Goal: Information Seeking & Learning: Find specific page/section

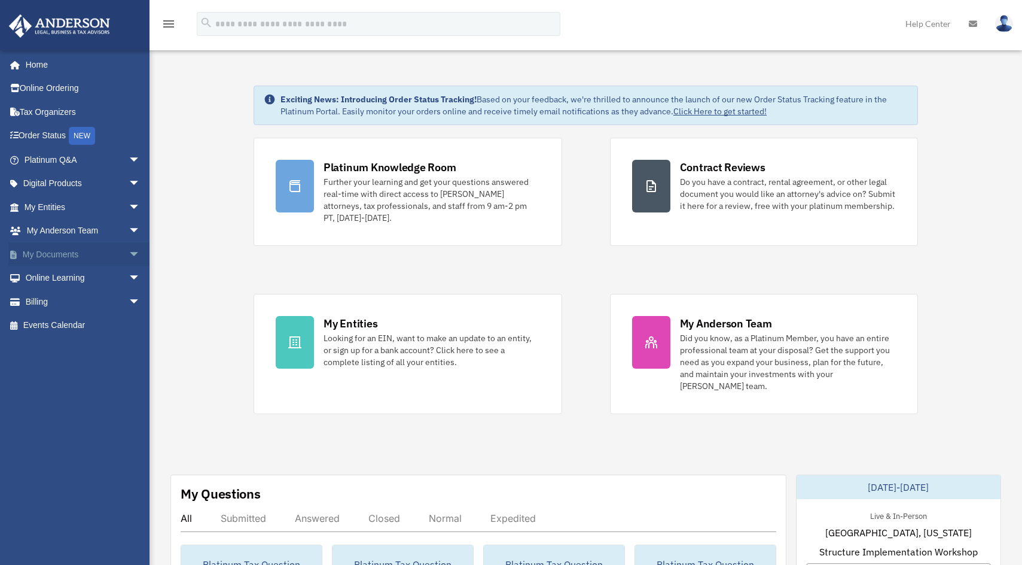
click at [51, 254] on link "My Documents arrow_drop_down" at bounding box center [83, 254] width 150 height 24
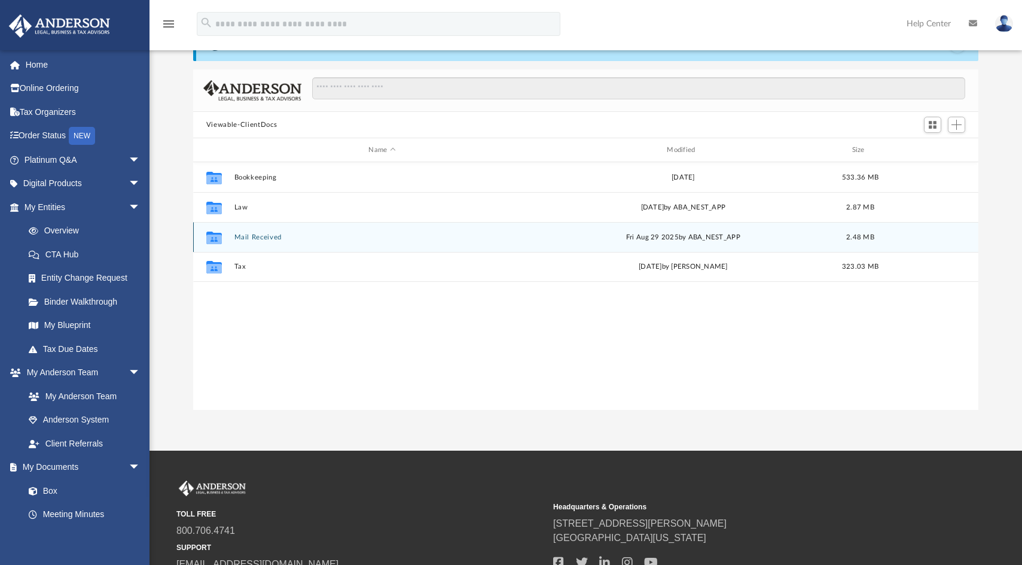
scroll to position [120, 0]
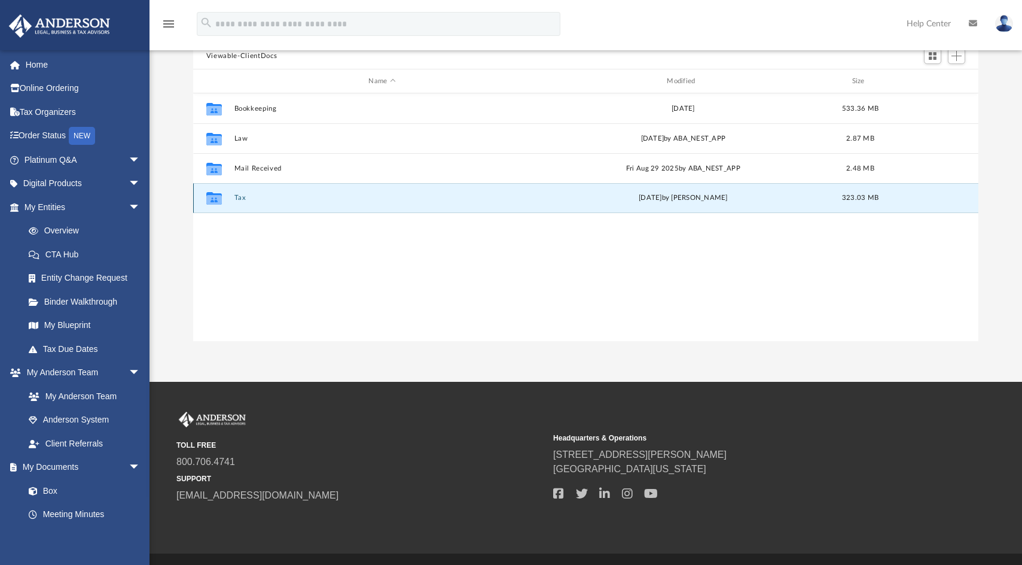
click at [239, 198] on button "Tax" at bounding box center [382, 198] width 296 height 8
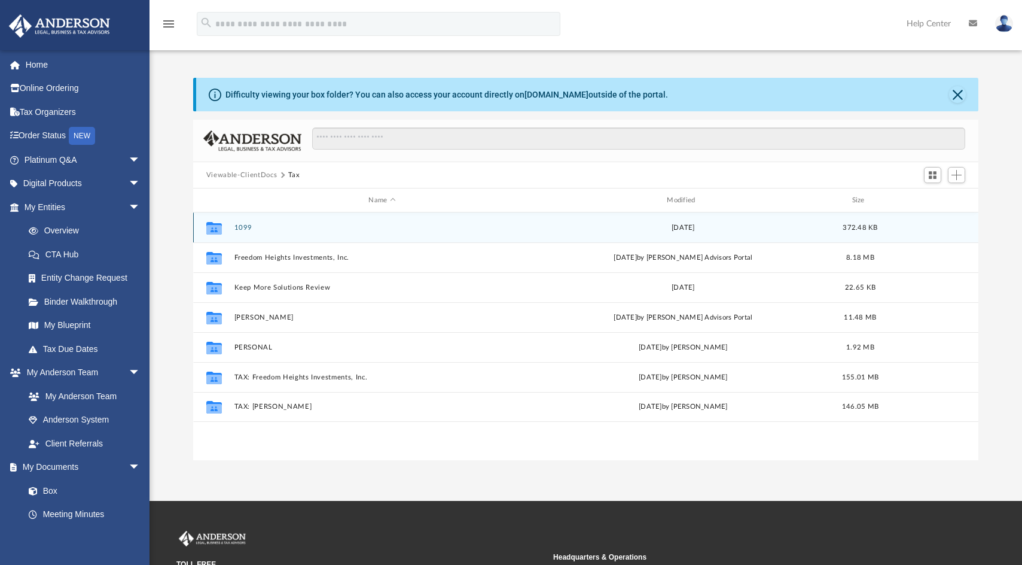
scroll to position [0, 0]
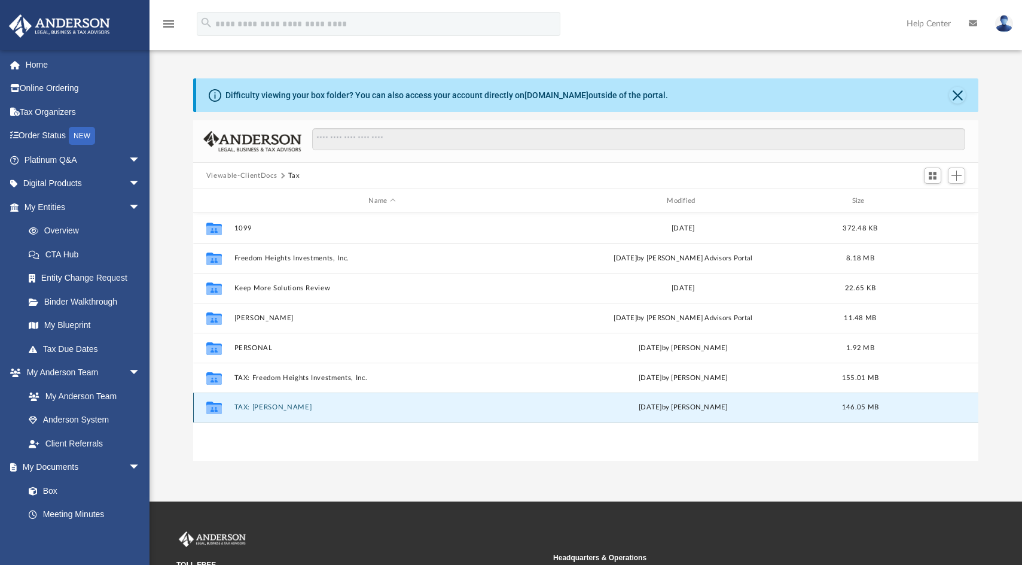
click at [299, 409] on button "TAX: Martinez, Maricela" at bounding box center [382, 407] width 296 height 8
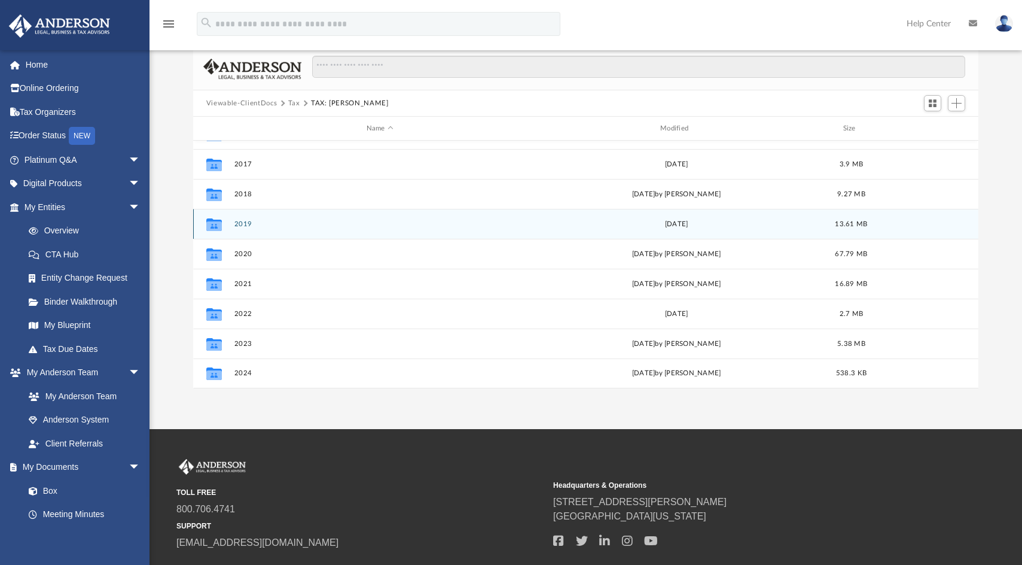
scroll to position [151, 0]
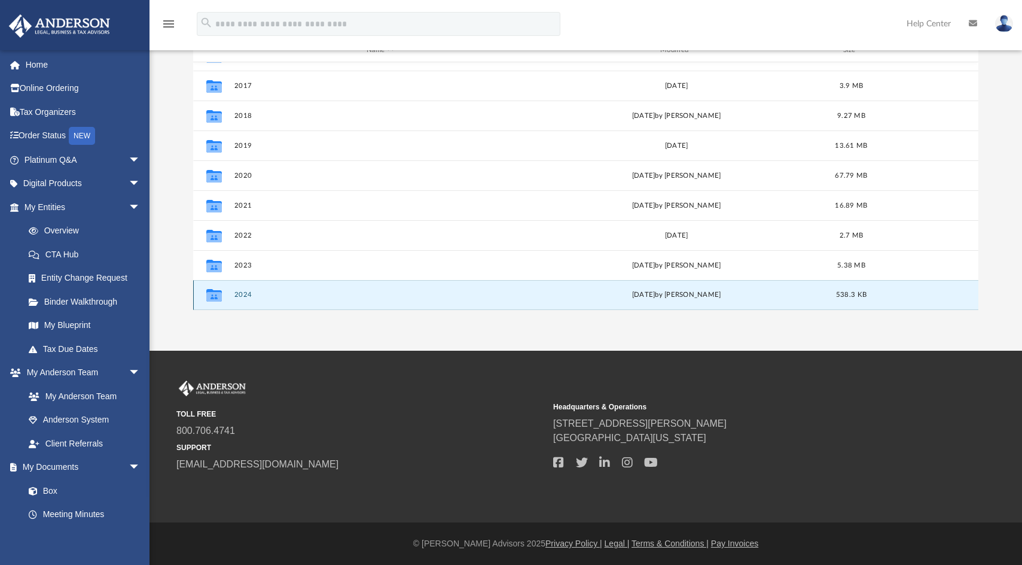
click at [239, 292] on button "2024" at bounding box center [379, 295] width 291 height 8
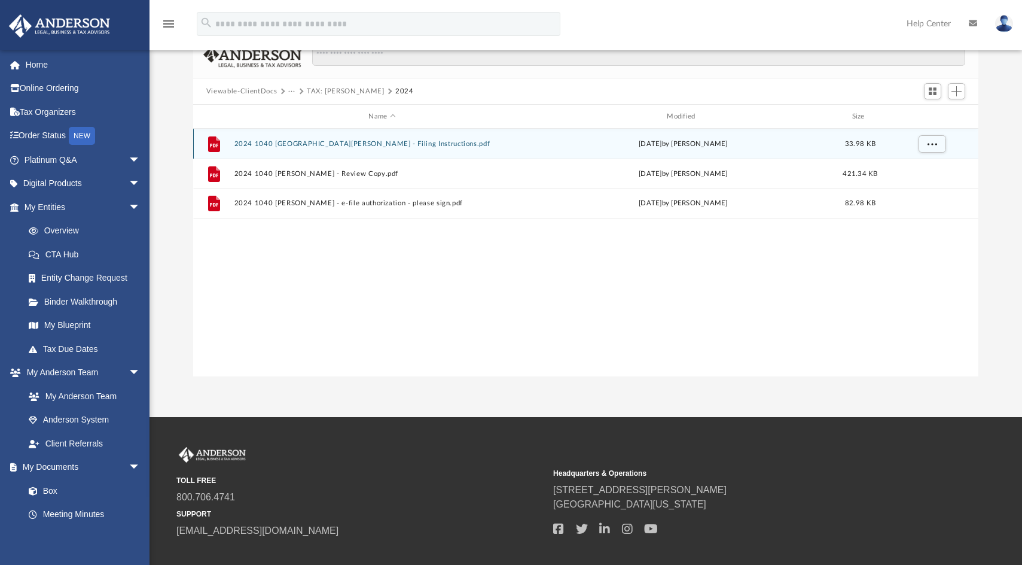
scroll to position [0, 0]
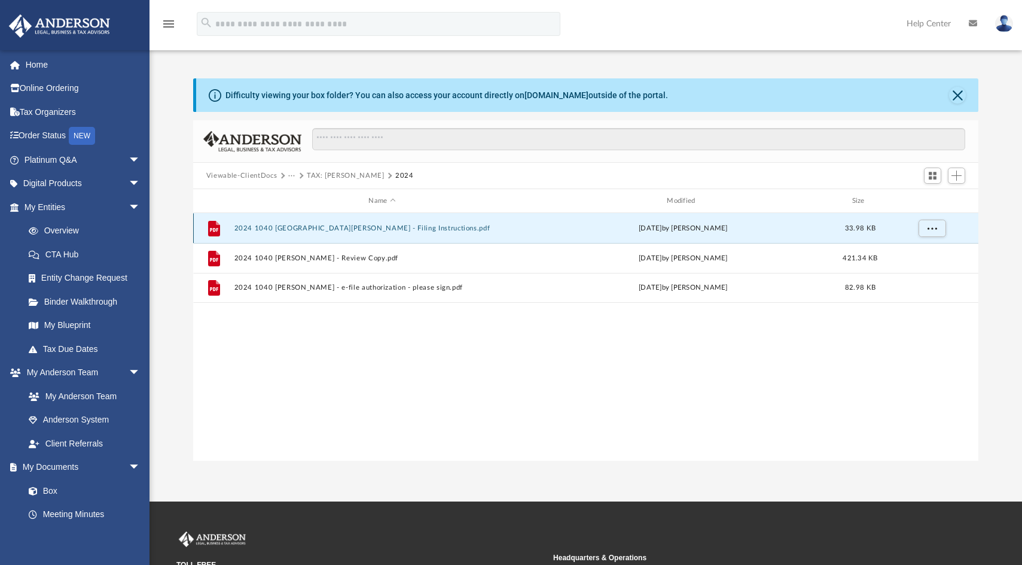
click at [389, 231] on button "2024 1040 [GEOGRAPHIC_DATA][PERSON_NAME] - Filing Instructions.pdf" at bounding box center [382, 228] width 296 height 8
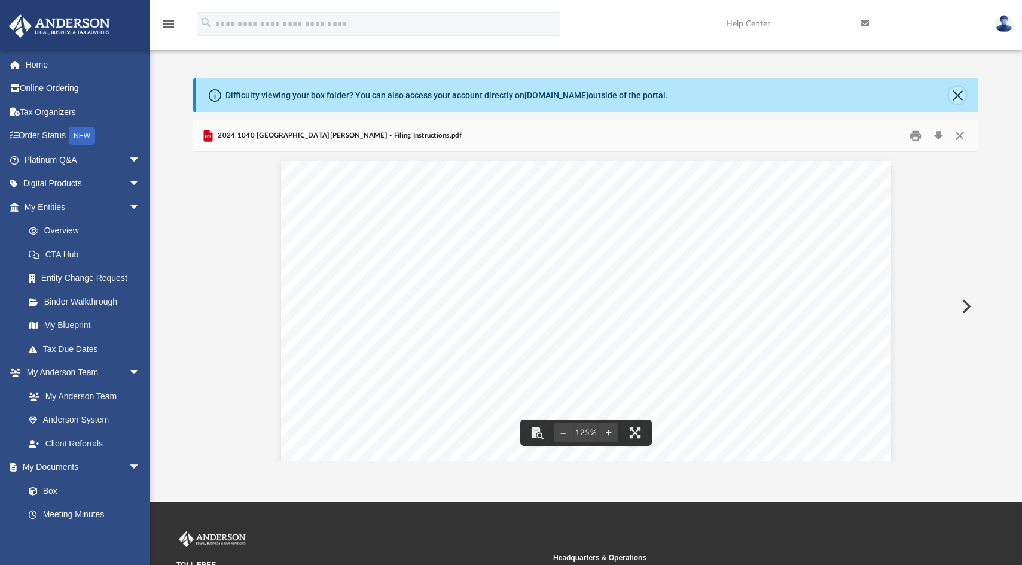
click at [957, 92] on button "Close" at bounding box center [957, 95] width 17 height 17
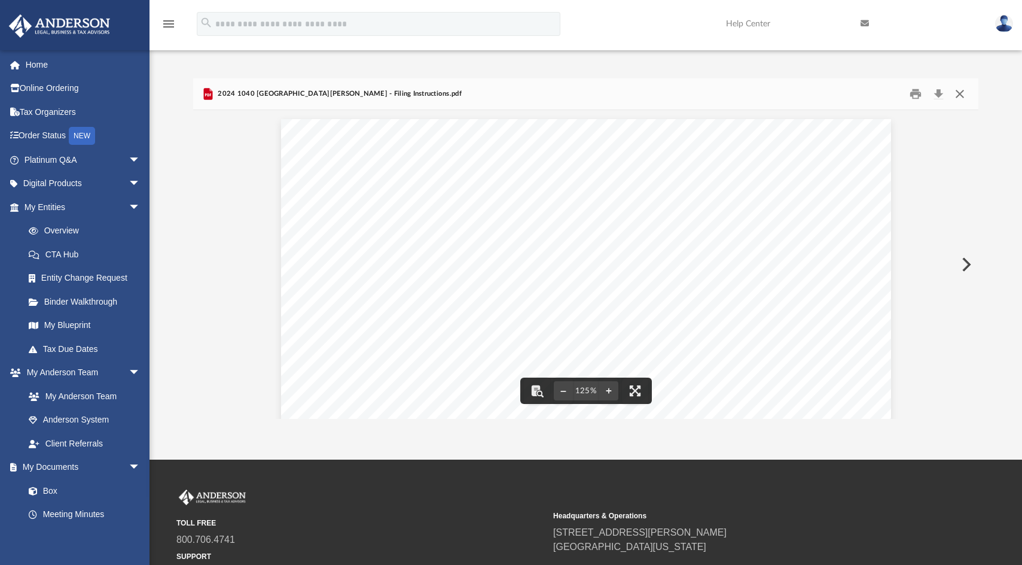
click at [960, 90] on button "Close" at bounding box center [960, 94] width 22 height 19
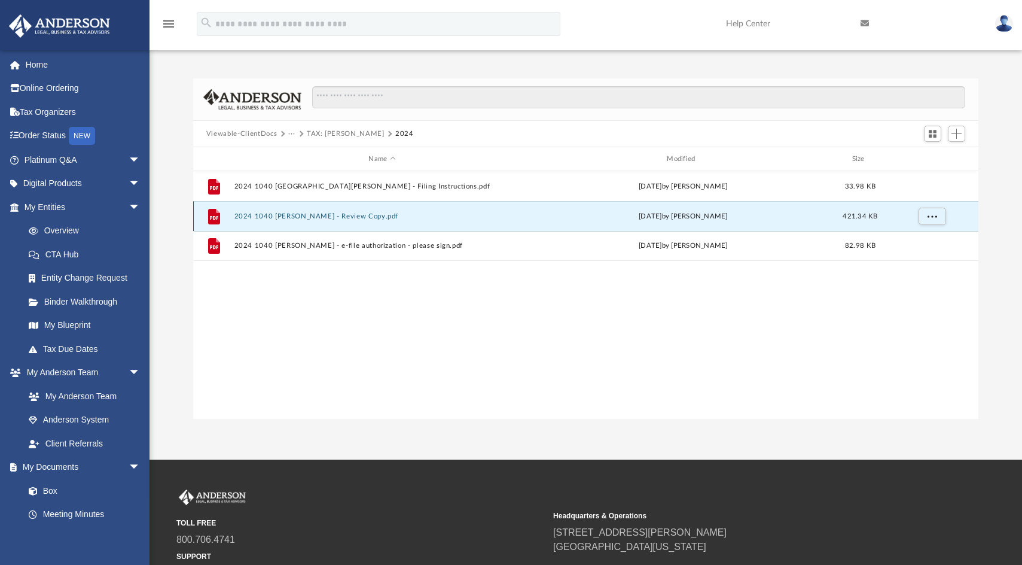
click at [354, 218] on button "2024 1040 Martinez, Maricela - Review Copy.pdf" at bounding box center [382, 216] width 296 height 8
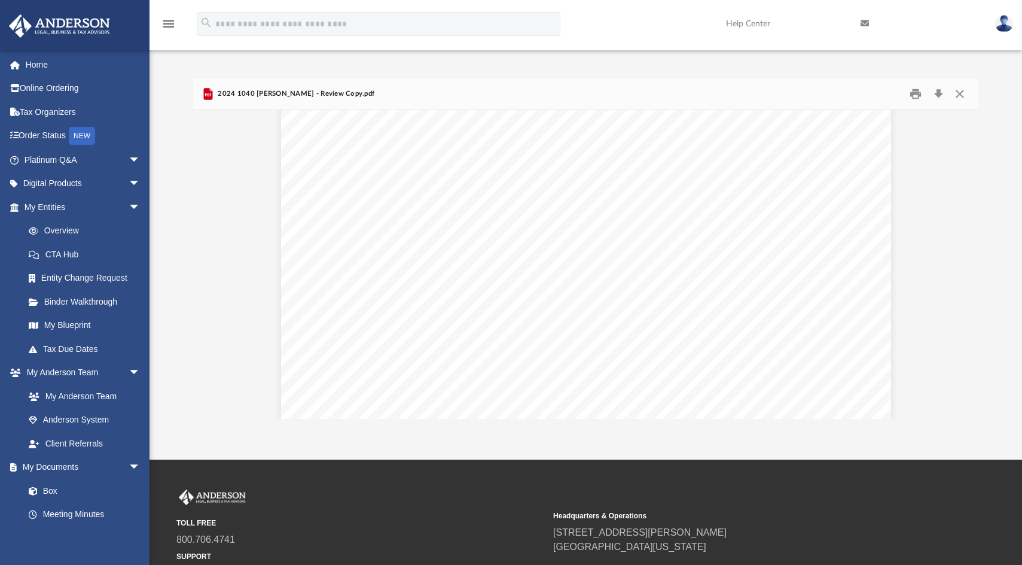
scroll to position [28078, 0]
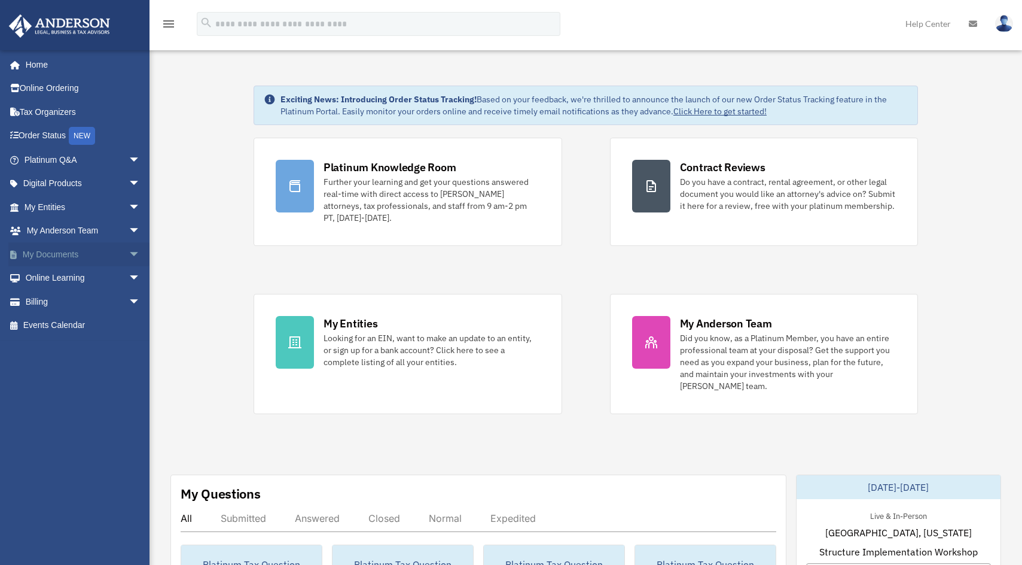
click at [92, 249] on link "My Documents arrow_drop_down" at bounding box center [83, 254] width 150 height 24
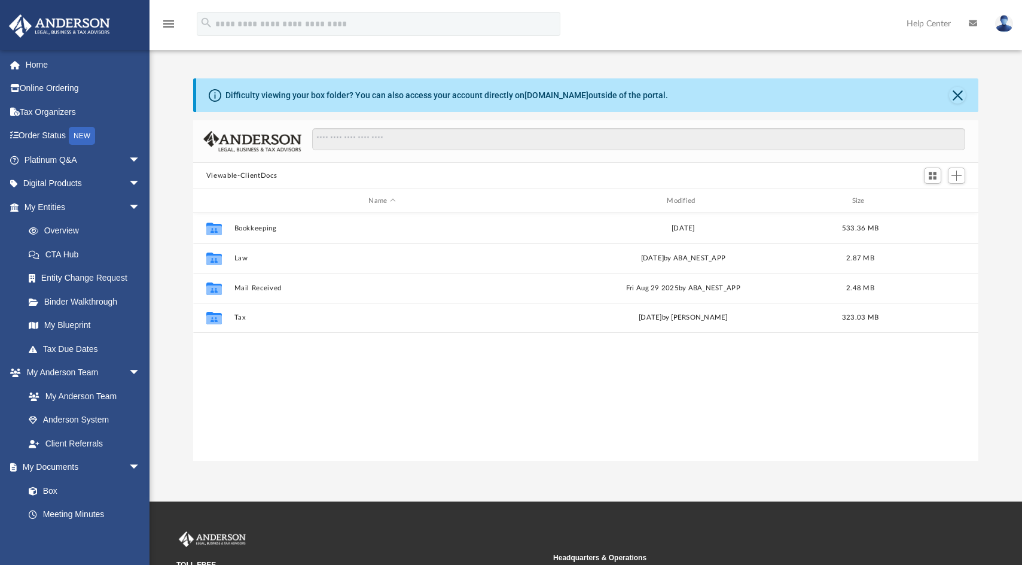
scroll to position [263, 776]
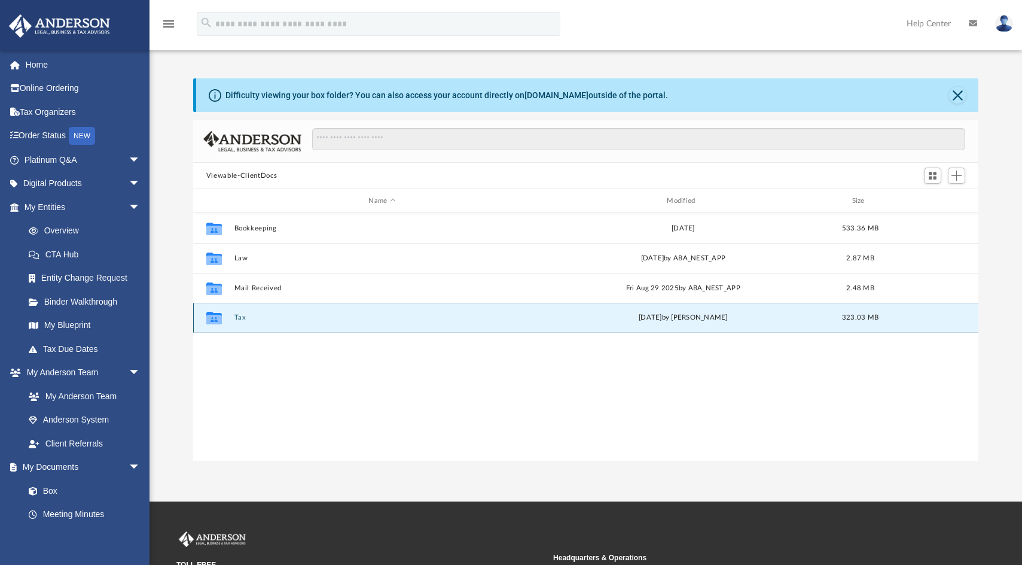
drag, startPoint x: 241, startPoint y: 318, endPoint x: 348, endPoint y: 316, distance: 107.1
click at [241, 317] on button "Tax" at bounding box center [382, 317] width 296 height 8
click at [236, 317] on button "Tax" at bounding box center [382, 317] width 296 height 8
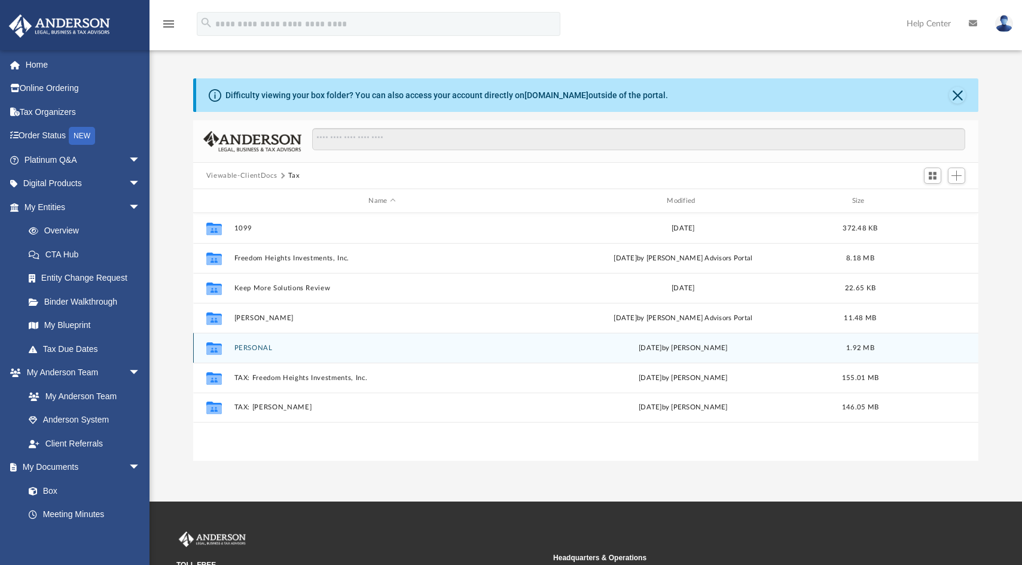
click at [257, 346] on button "PERSONAL" at bounding box center [382, 348] width 296 height 8
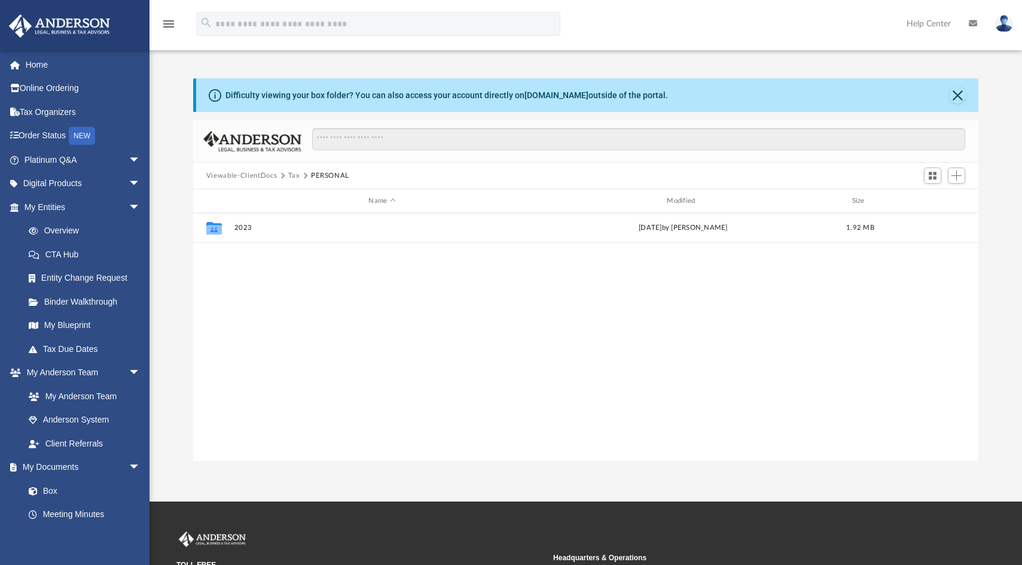
click at [292, 174] on button "Tax" at bounding box center [294, 175] width 12 height 11
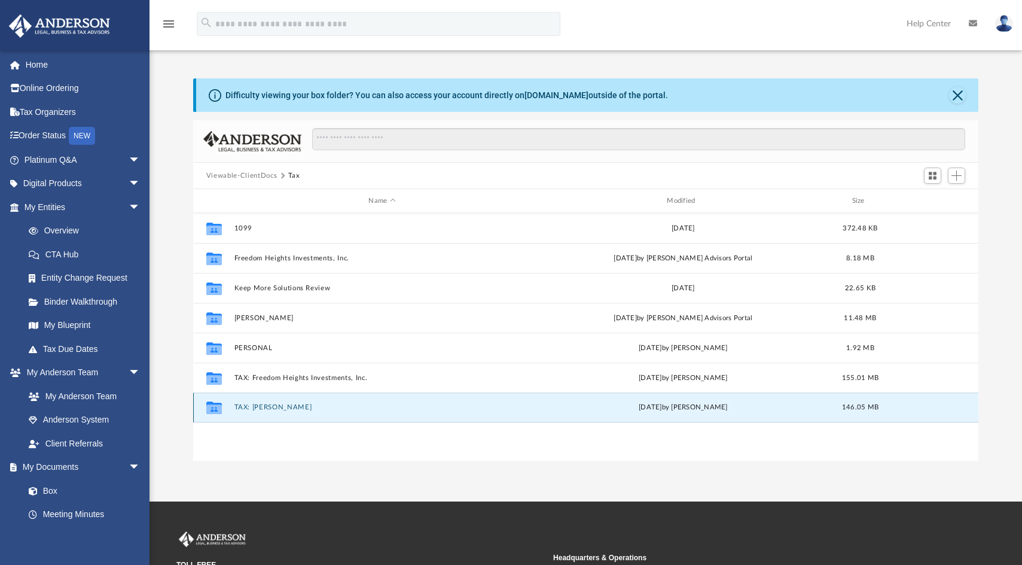
click at [293, 409] on button "TAX: Martinez, Maricela" at bounding box center [382, 407] width 296 height 8
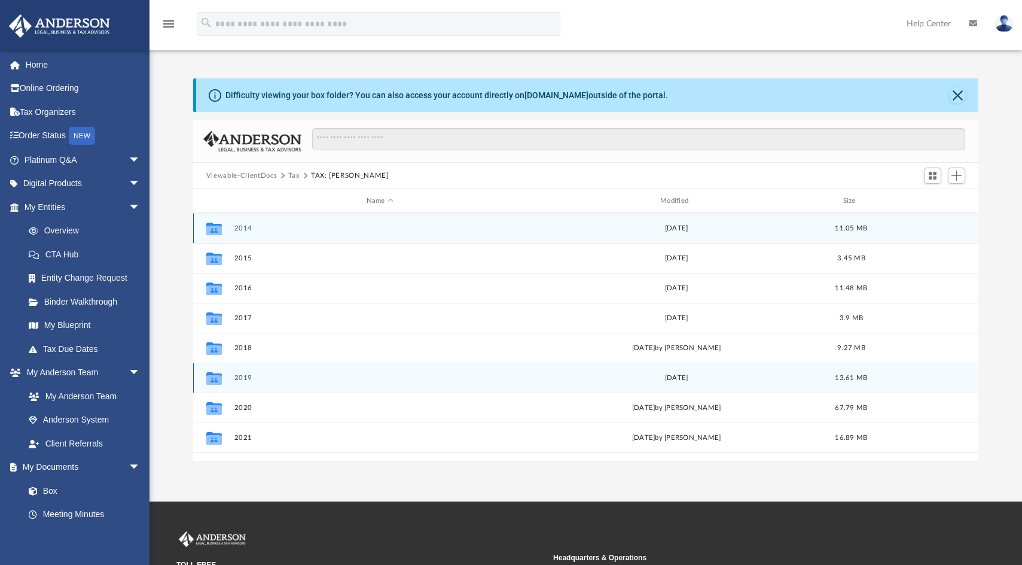
scroll to position [81, 0]
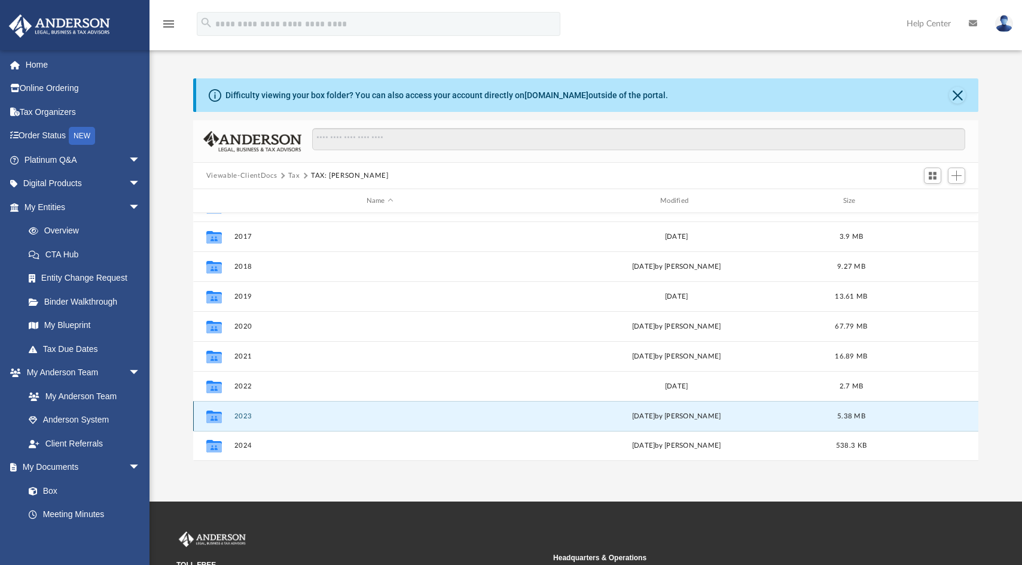
click at [241, 415] on button "2023" at bounding box center [379, 416] width 291 height 8
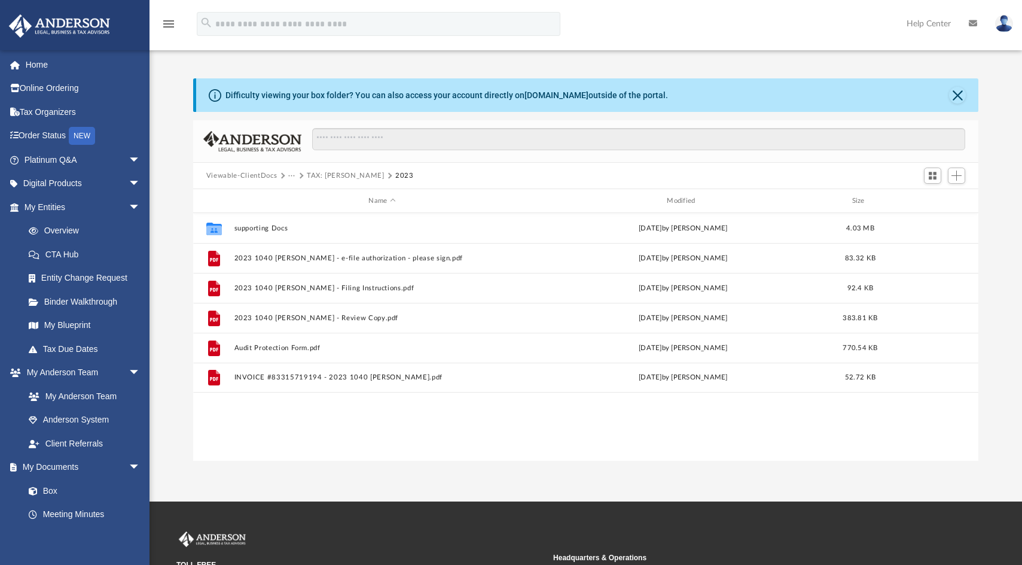
scroll to position [0, 0]
click at [292, 175] on button "···" at bounding box center [292, 175] width 8 height 11
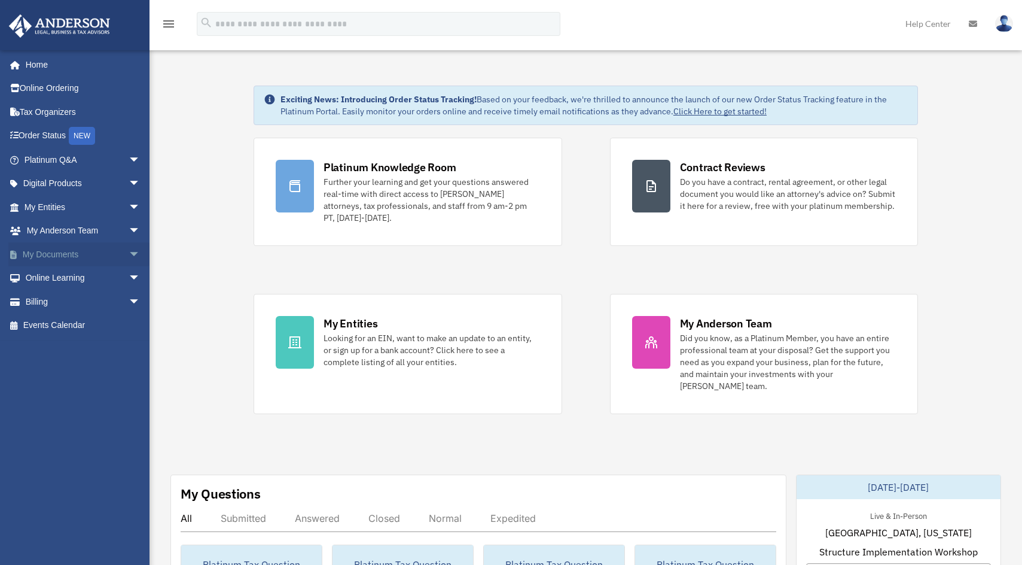
click at [66, 254] on link "My Documents arrow_drop_down" at bounding box center [83, 254] width 150 height 24
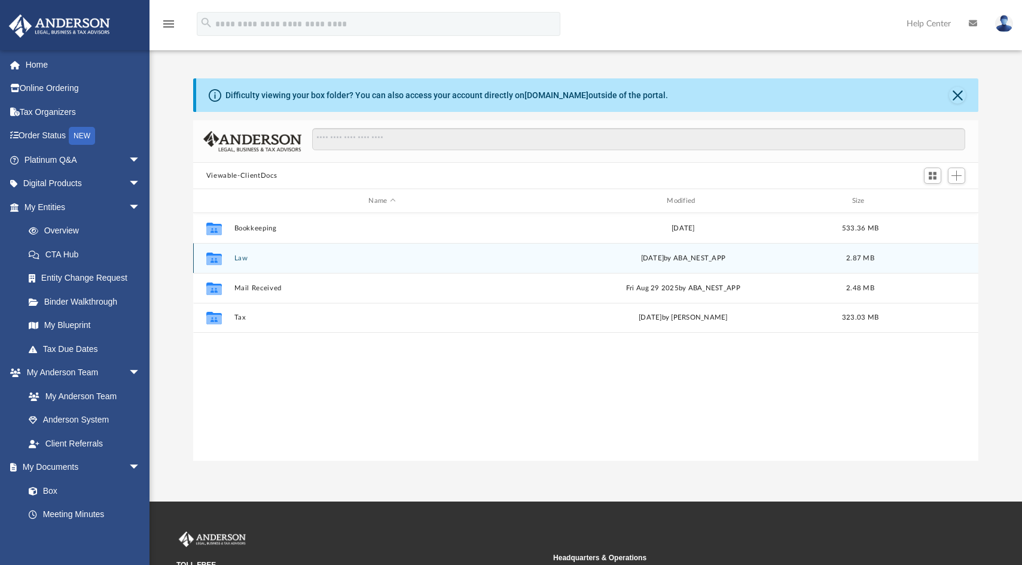
scroll to position [263, 776]
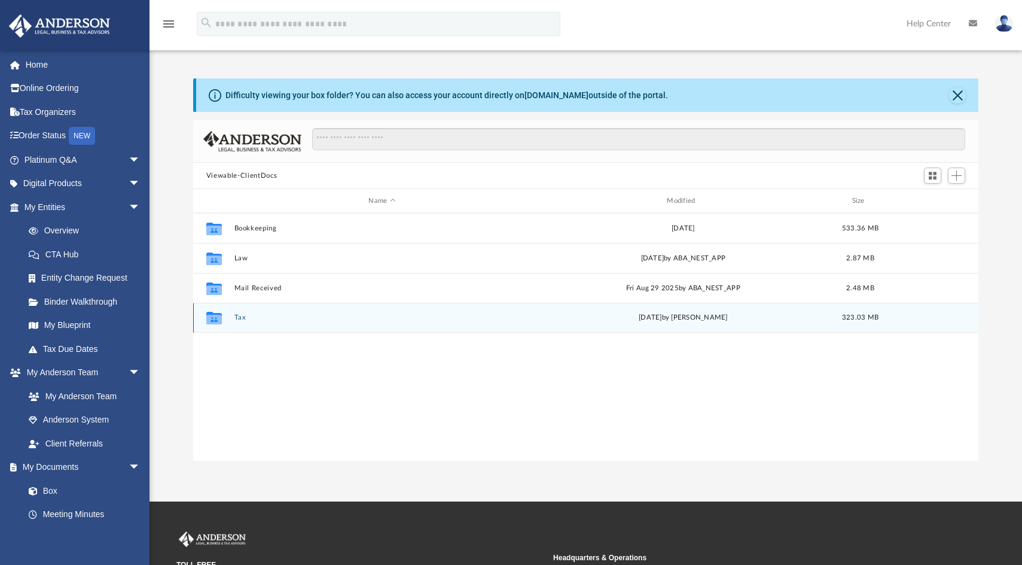
click at [239, 318] on button "Tax" at bounding box center [382, 317] width 296 height 8
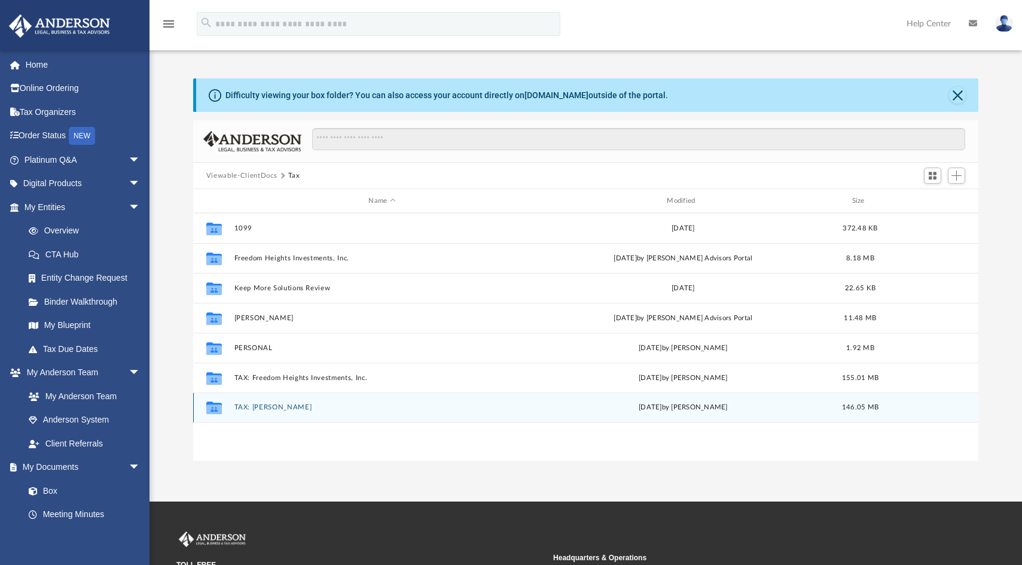
click at [308, 408] on button "TAX: Martinez, Maricela" at bounding box center [382, 407] width 296 height 8
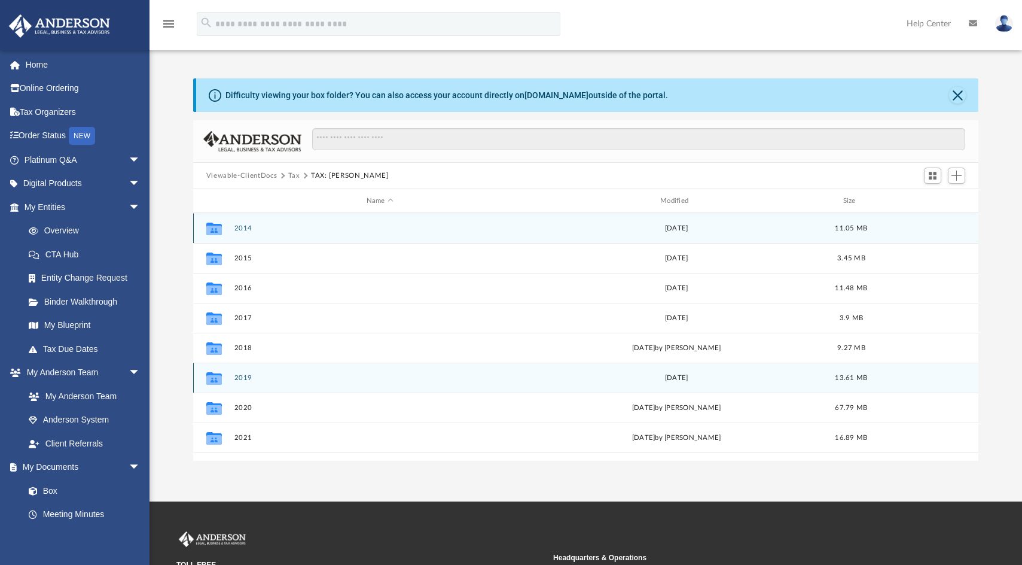
scroll to position [81, 0]
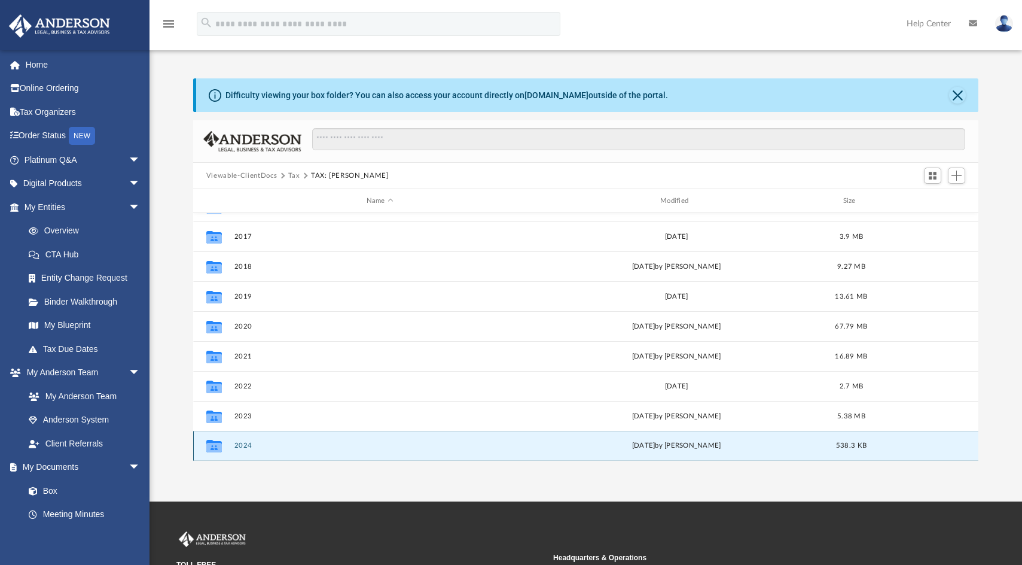
click at [242, 447] on button "2024" at bounding box center [379, 445] width 291 height 8
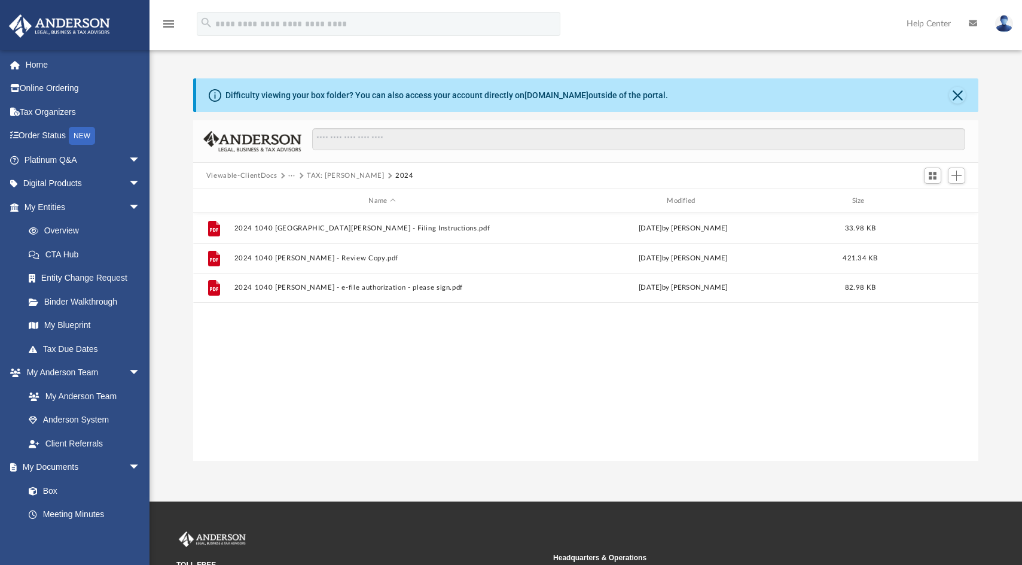
scroll to position [0, 0]
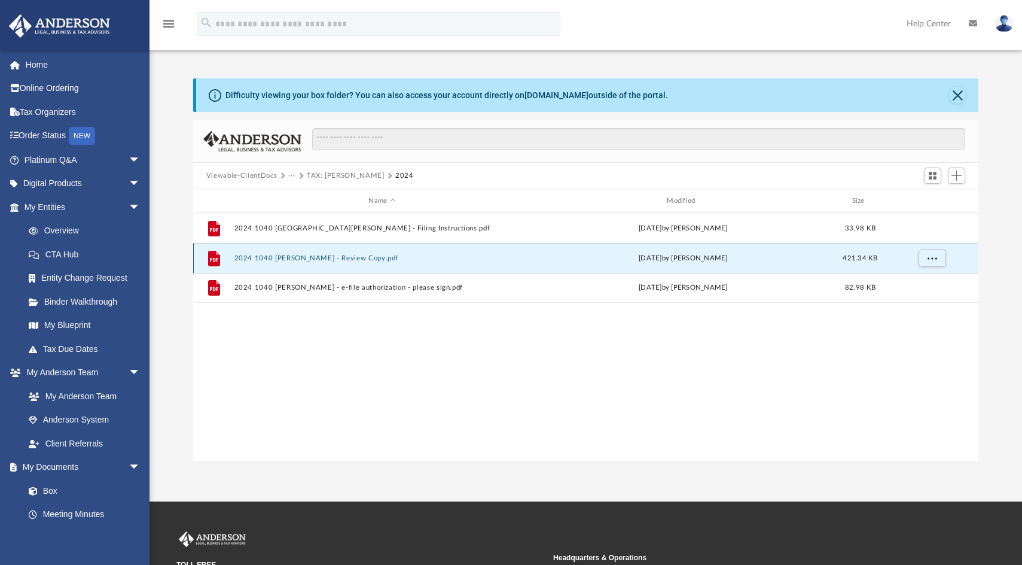
click at [379, 261] on button "2024 1040 [PERSON_NAME] - Review Copy.pdf" at bounding box center [382, 258] width 296 height 8
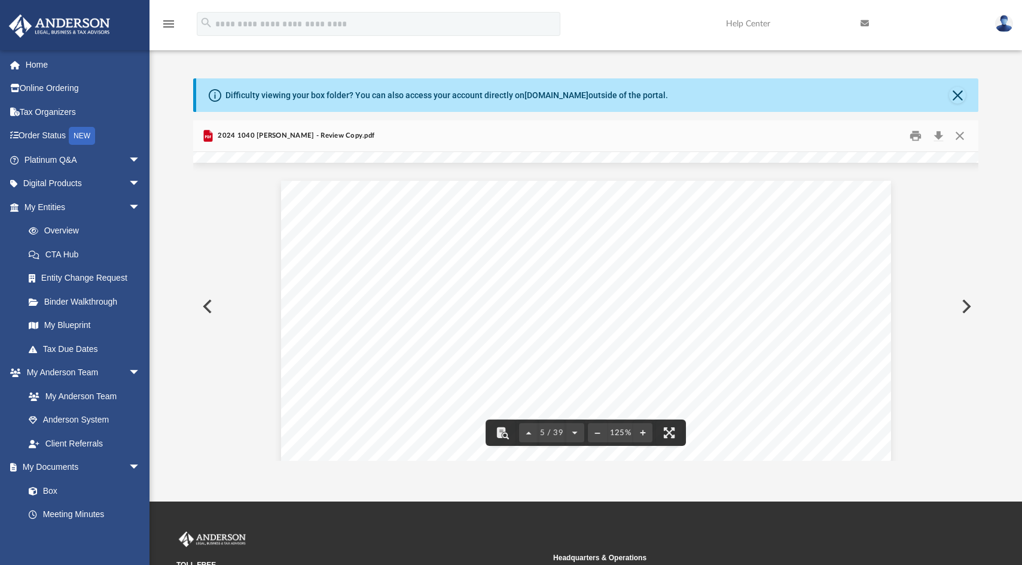
scroll to position [3051, 0]
click at [212, 306] on button "Preview" at bounding box center [206, 306] width 26 height 33
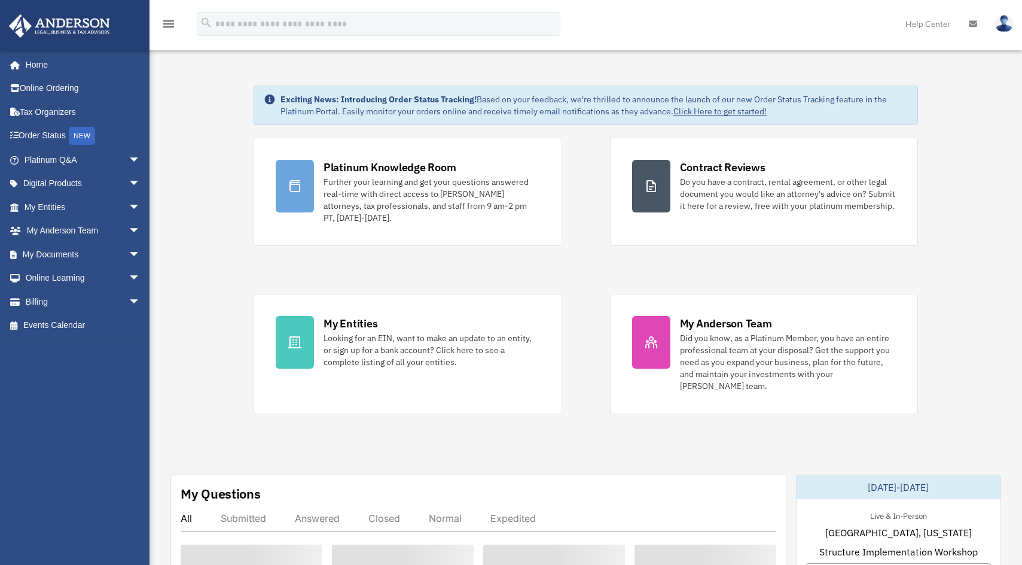
scroll to position [299, 0]
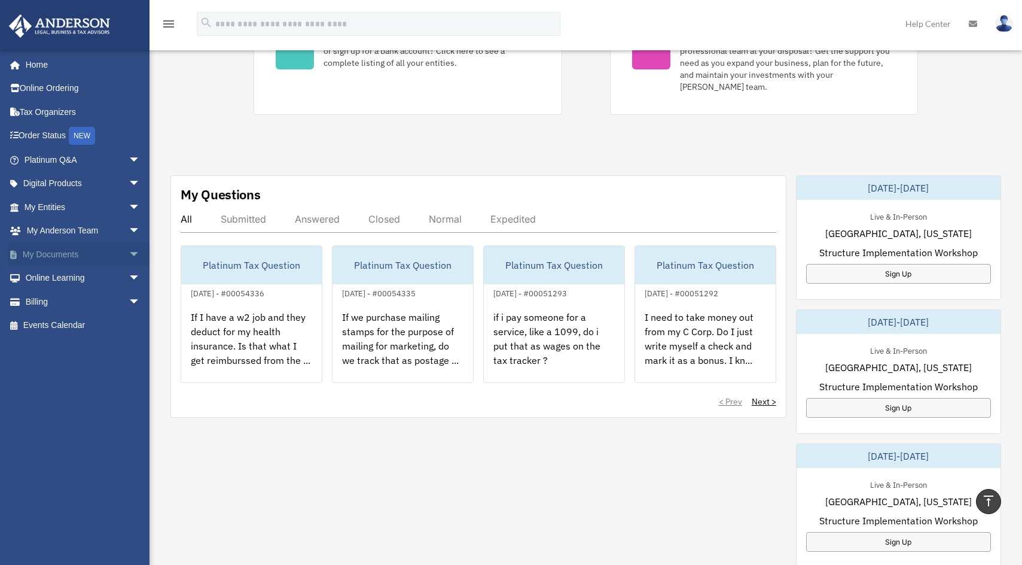
click at [48, 256] on link "My Documents arrow_drop_down" at bounding box center [83, 254] width 150 height 24
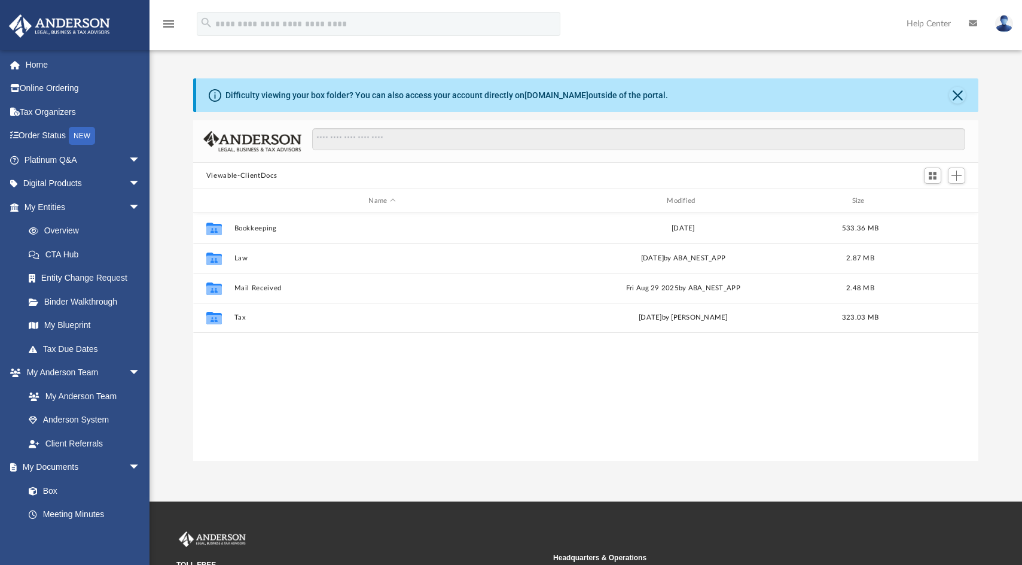
scroll to position [263, 776]
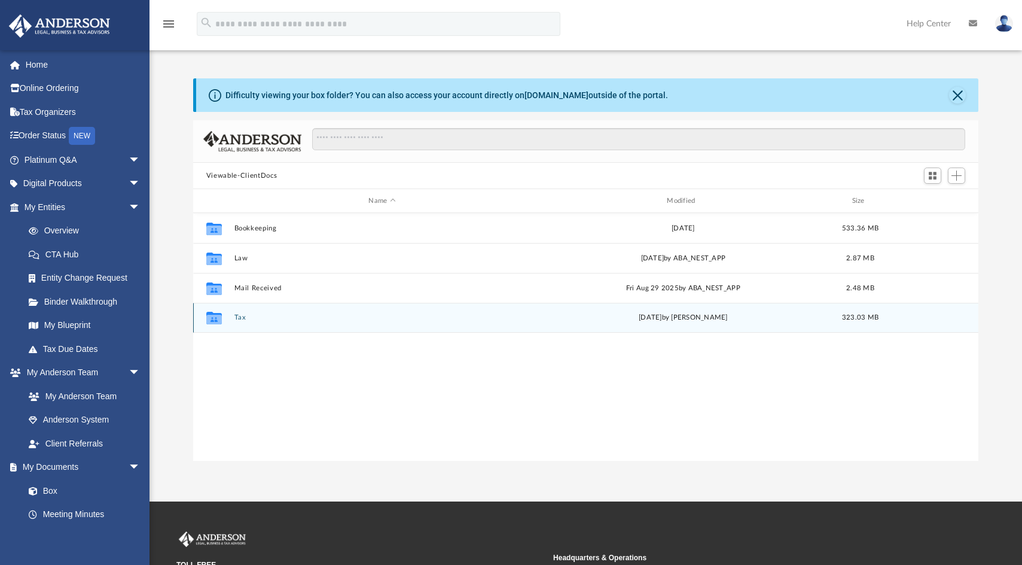
click at [236, 318] on button "Tax" at bounding box center [382, 317] width 296 height 8
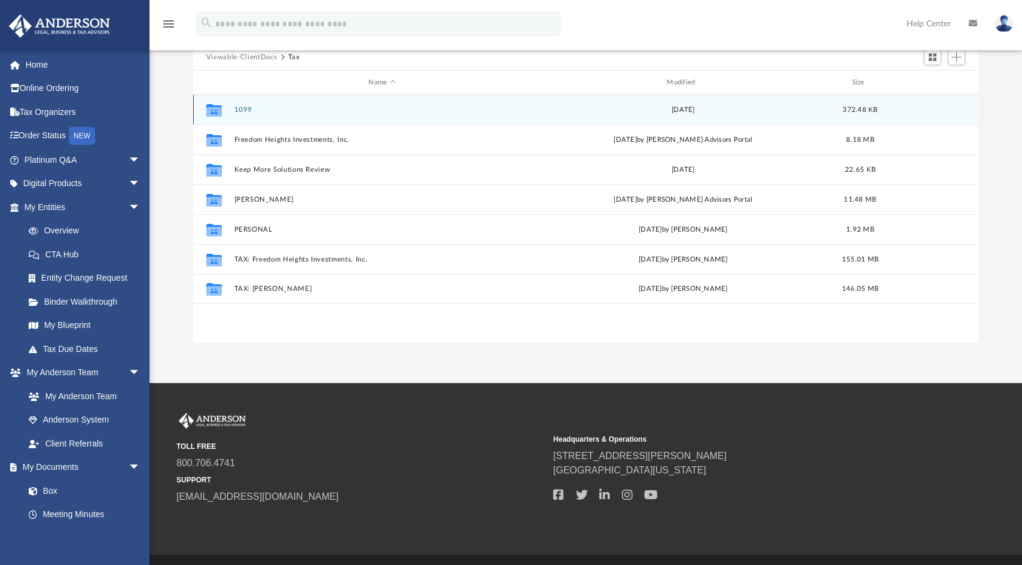
scroll to position [120, 0]
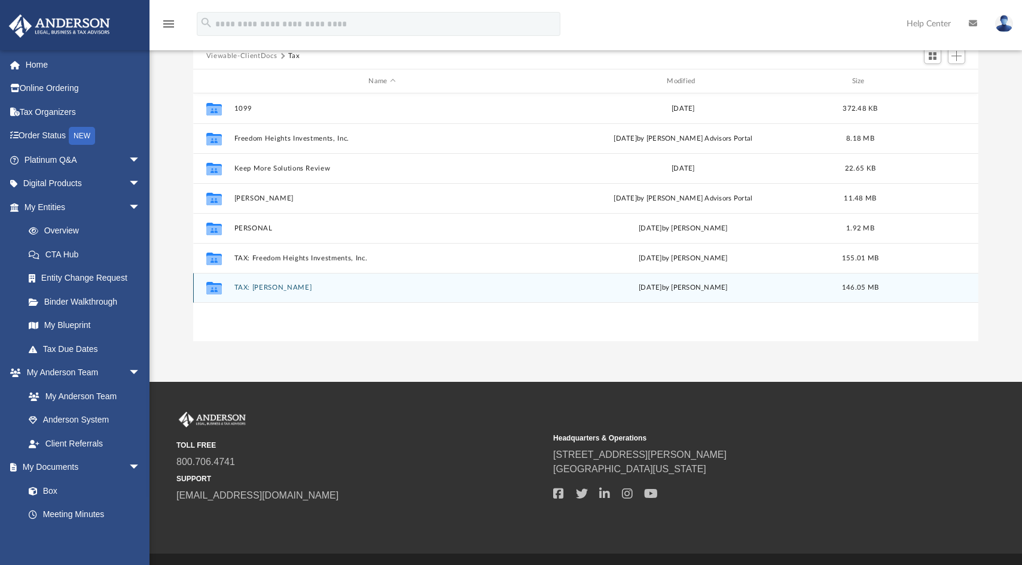
click at [288, 290] on button "TAX: Martinez, Maricela" at bounding box center [382, 288] width 296 height 8
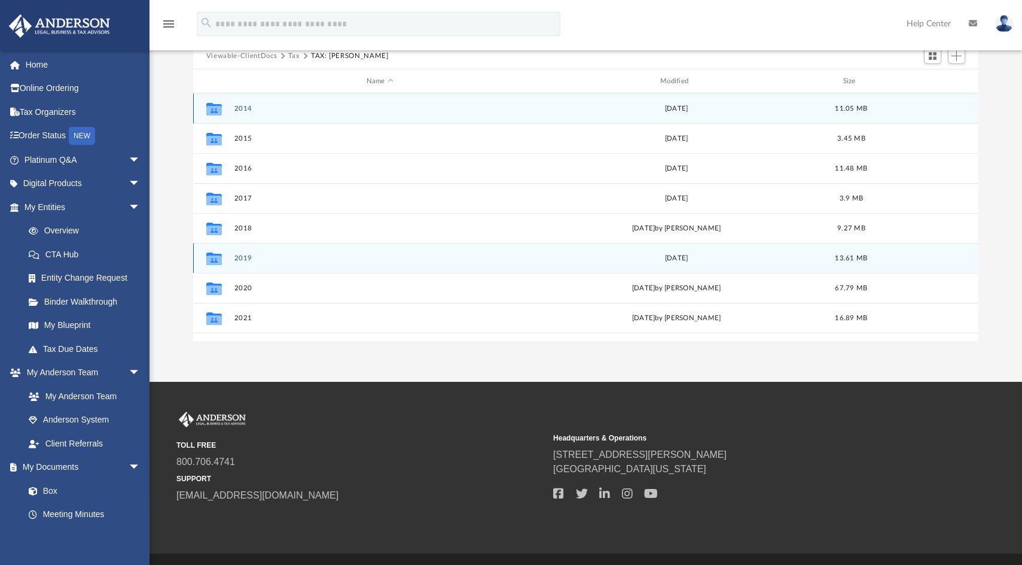
scroll to position [81, 0]
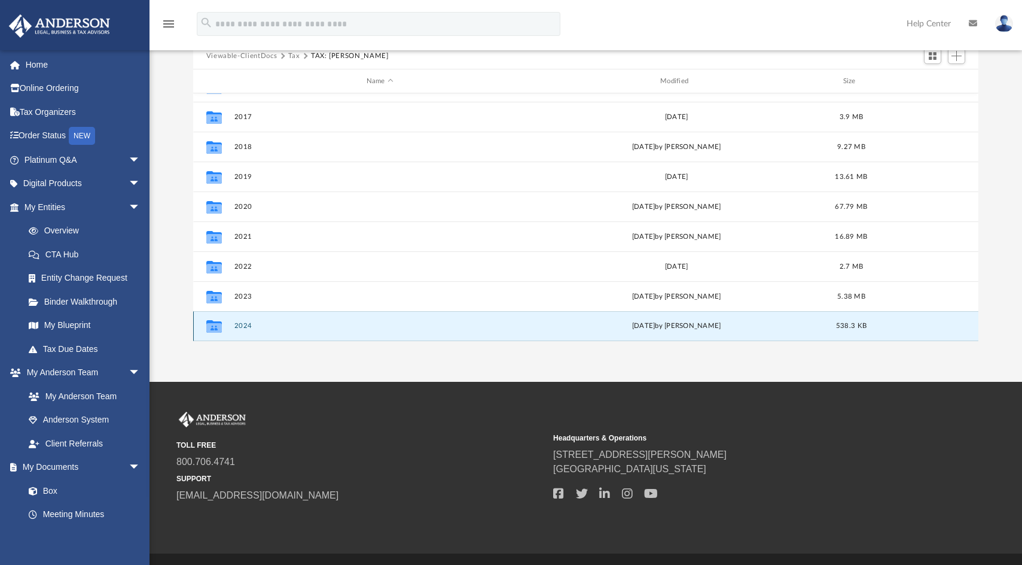
click at [247, 325] on button "2024" at bounding box center [379, 326] width 291 height 8
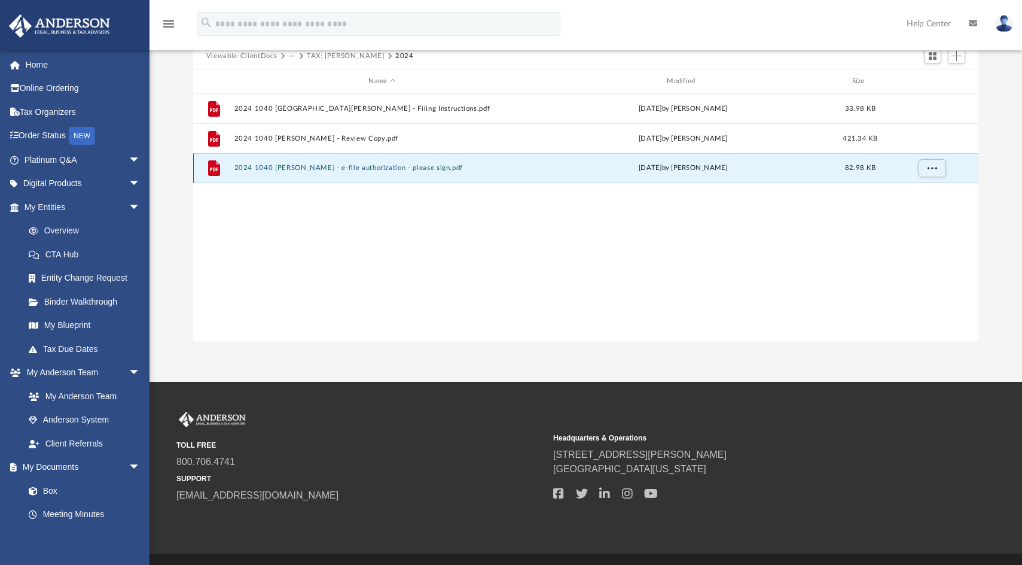
click at [398, 170] on button "2024 1040 Martinez, Maricela - e-file authorization - please sign.pdf" at bounding box center [382, 168] width 296 height 8
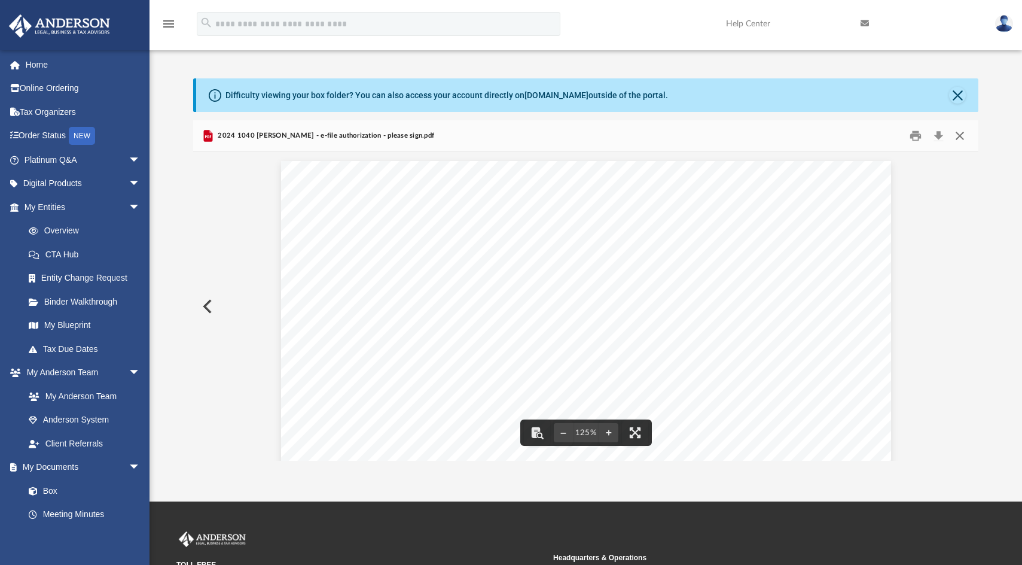
drag, startPoint x: 960, startPoint y: 130, endPoint x: 958, endPoint y: 124, distance: 6.2
click at [960, 130] on button "Close" at bounding box center [960, 136] width 22 height 19
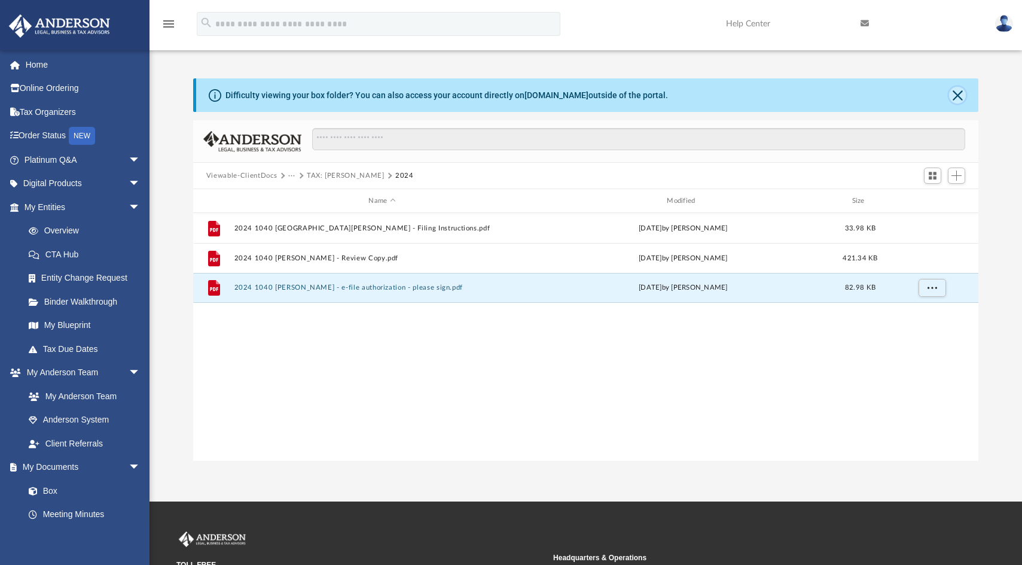
click at [955, 93] on button "Close" at bounding box center [957, 95] width 17 height 17
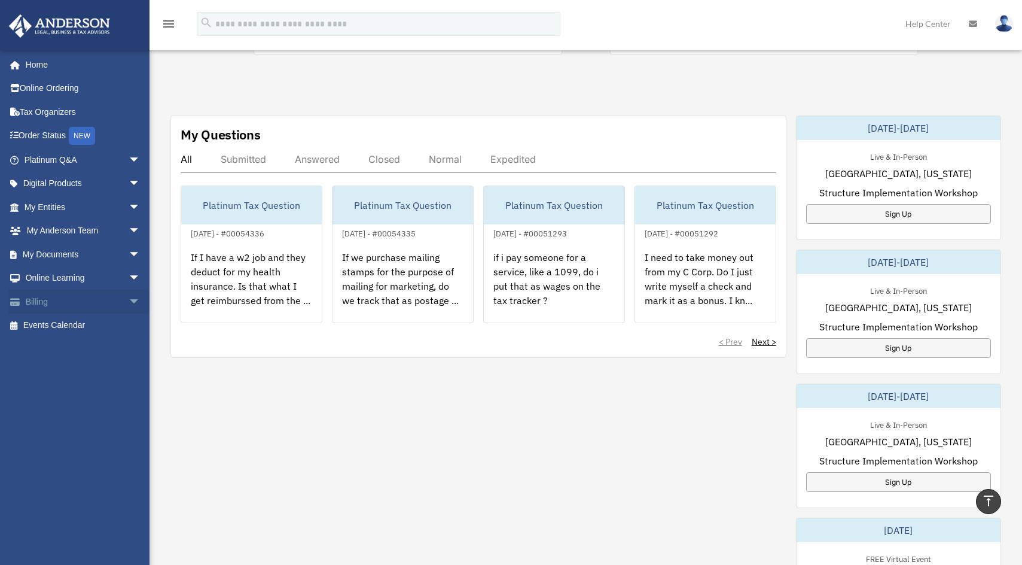
scroll to position [299, 0]
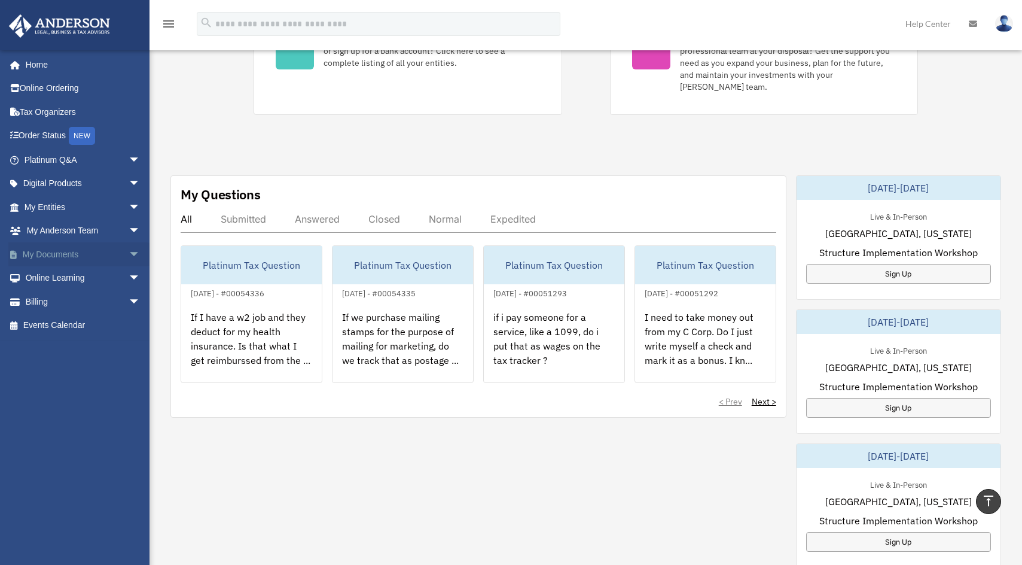
click at [56, 257] on link "My Documents arrow_drop_down" at bounding box center [83, 254] width 150 height 24
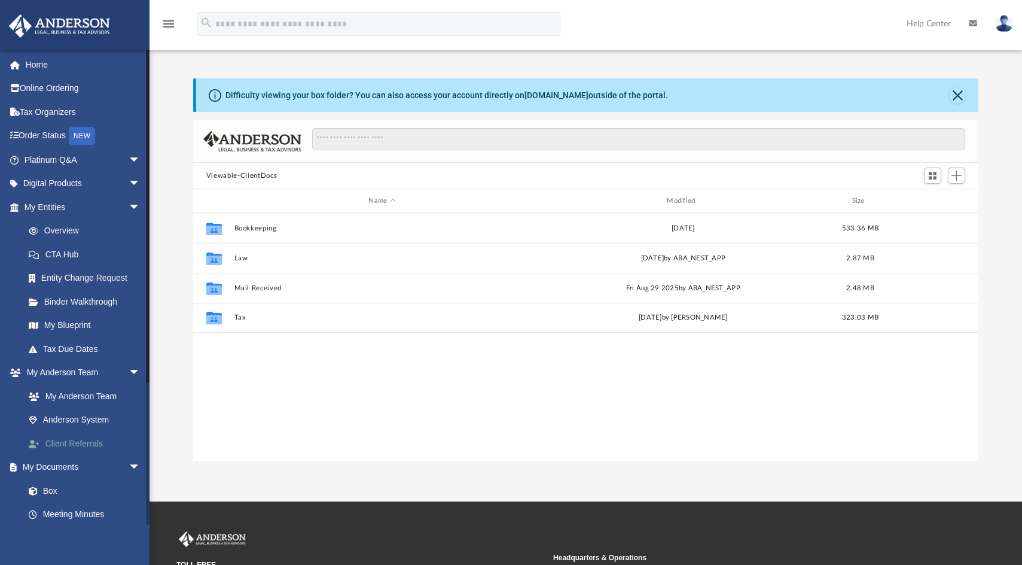
scroll to position [263, 776]
click at [73, 353] on link "Tax Due Dates" at bounding box center [88, 349] width 142 height 24
